Goal: Subscribe to service/newsletter

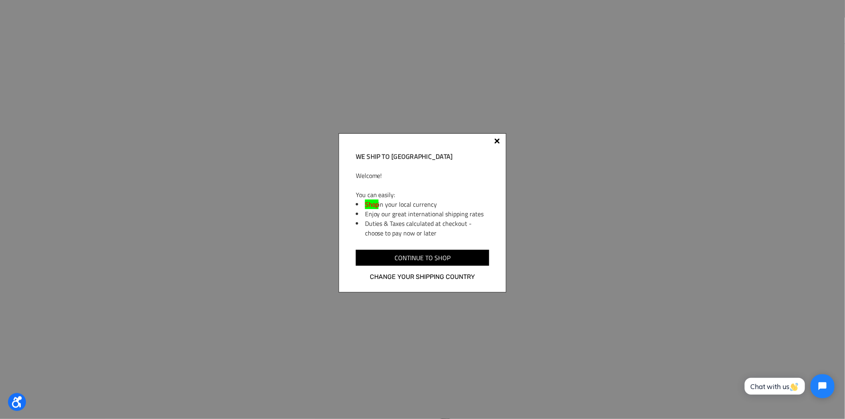
click at [501, 140] on div "We ship to [GEOGRAPHIC_DATA] Welcome! You can easily: Shop in your local curren…" at bounding box center [423, 212] width 168 height 159
click at [499, 140] on div at bounding box center [497, 142] width 6 height 6
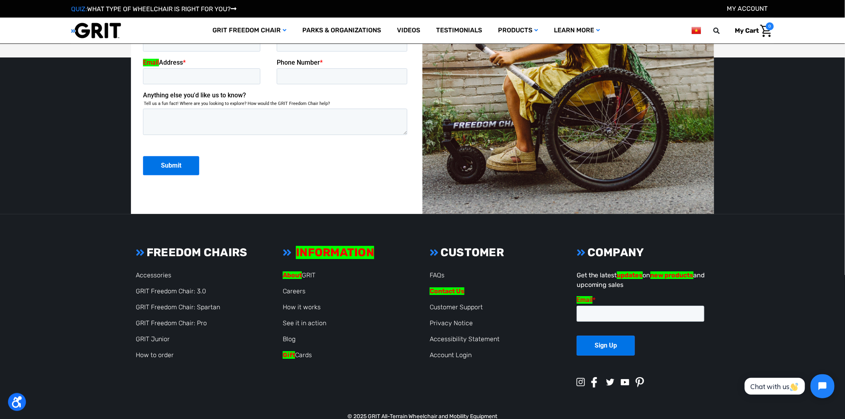
scroll to position [2163, 0]
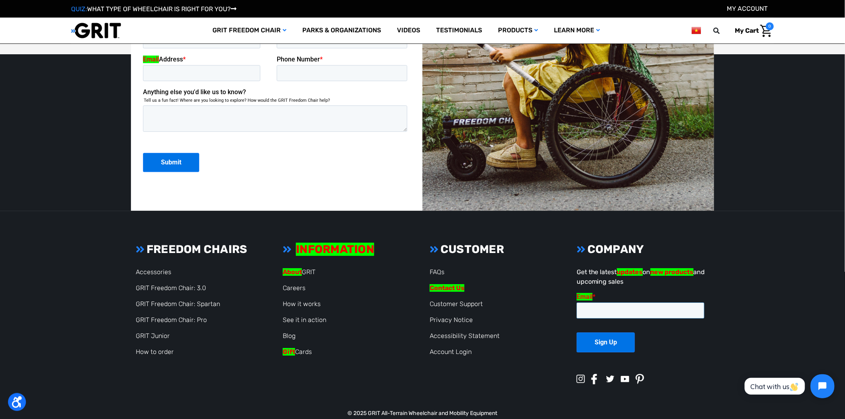
click at [602, 309] on input "Email *" at bounding box center [640, 310] width 128 height 16
paste input "[EMAIL_ADDRESS][DOMAIN_NAME][DOMAIN_NAME]"
type input "[EMAIL_ADDRESS][DOMAIN_NAME][DOMAIN_NAME]"
click at [605, 338] on input "Sign Up" at bounding box center [605, 342] width 58 height 20
